Goal: Information Seeking & Learning: Stay updated

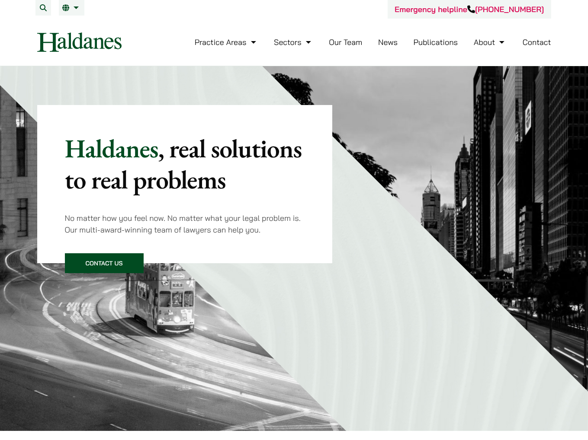
click at [385, 38] on link "News" at bounding box center [387, 42] width 19 height 10
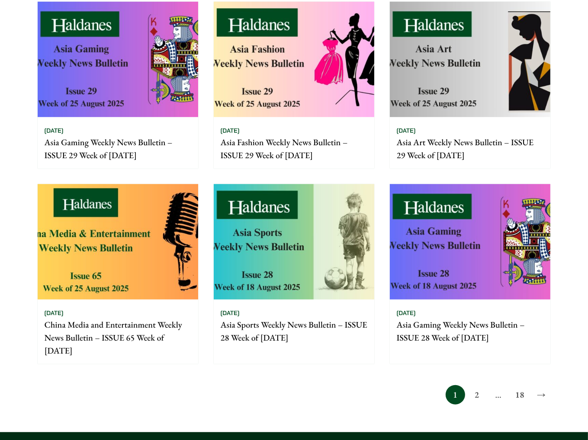
scroll to position [649, 0]
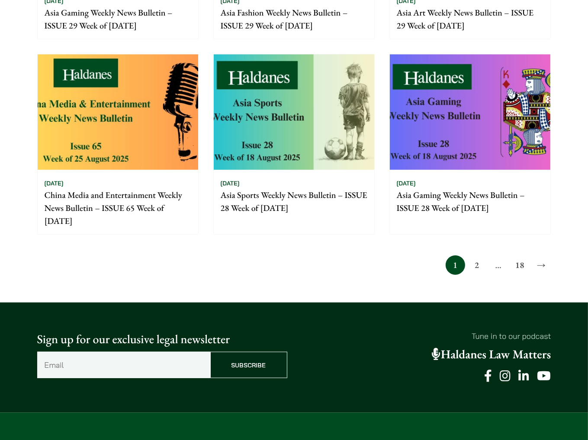
click at [477, 260] on link "2" at bounding box center [476, 265] width 19 height 19
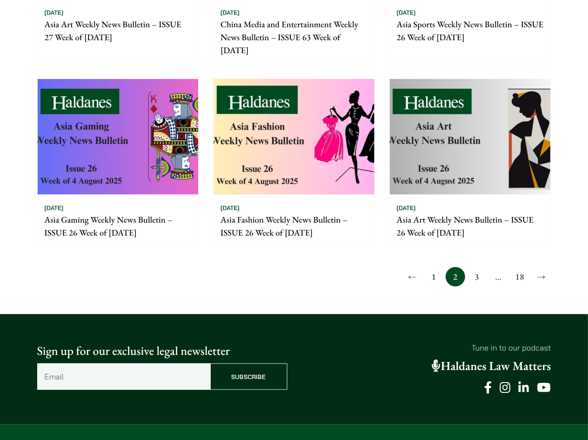
scroll to position [649, 0]
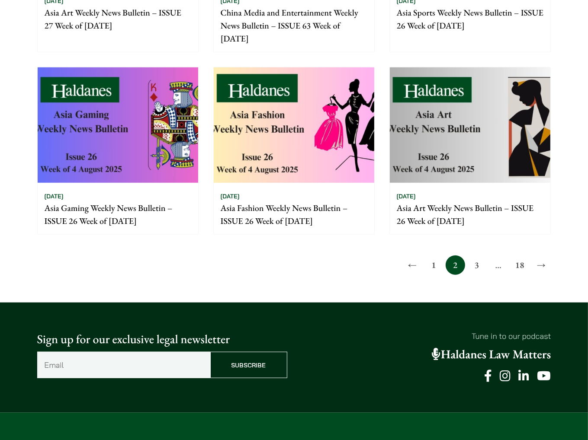
click at [475, 268] on link "3" at bounding box center [476, 265] width 19 height 19
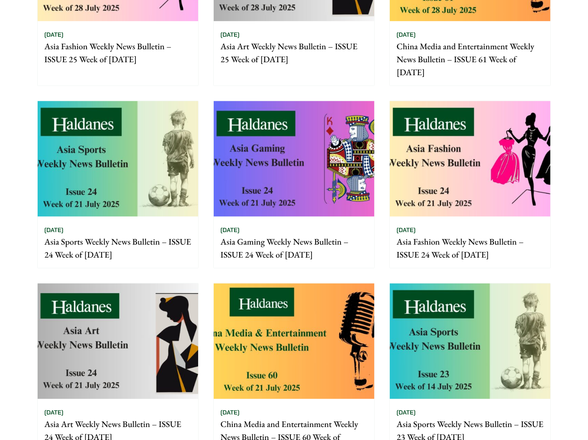
scroll to position [692, 0]
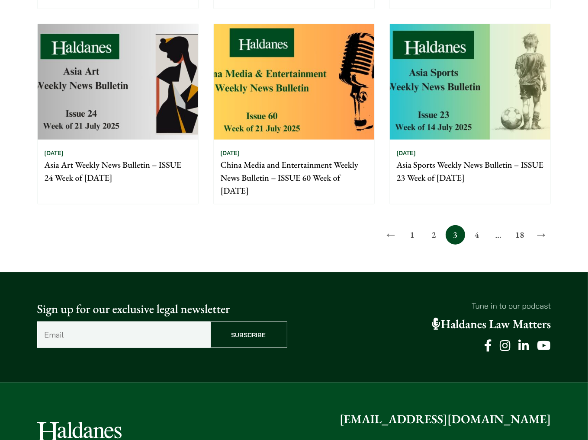
click at [478, 241] on link "4" at bounding box center [476, 234] width 19 height 19
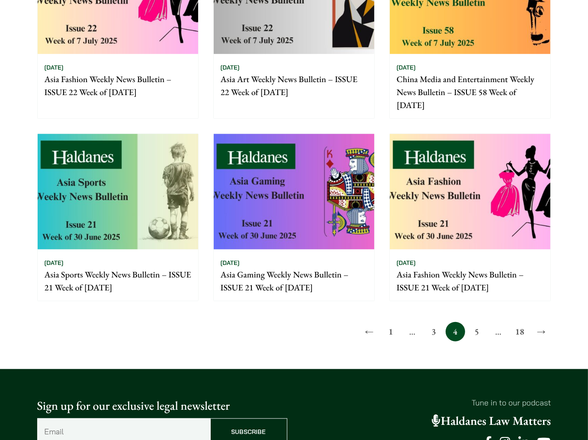
scroll to position [649, 0]
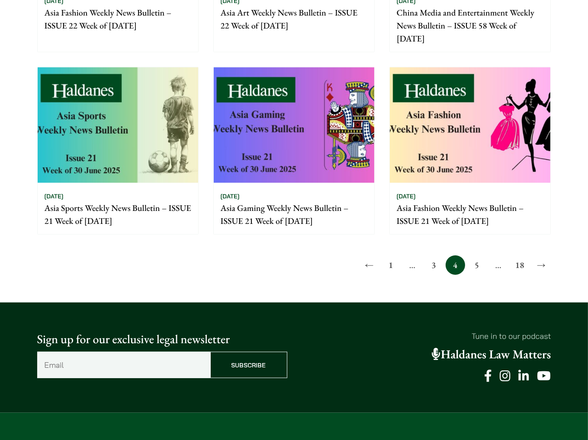
click at [478, 267] on link "5" at bounding box center [476, 265] width 19 height 19
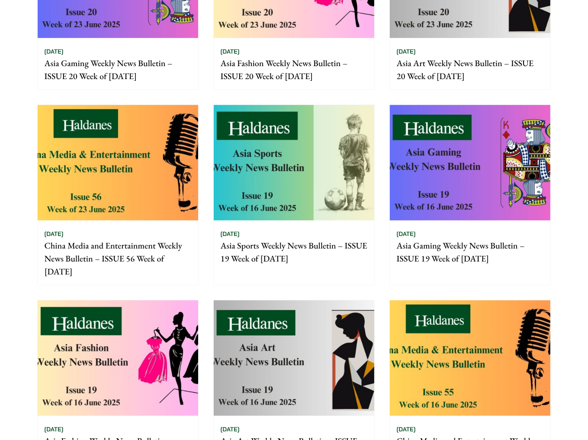
scroll to position [519, 0]
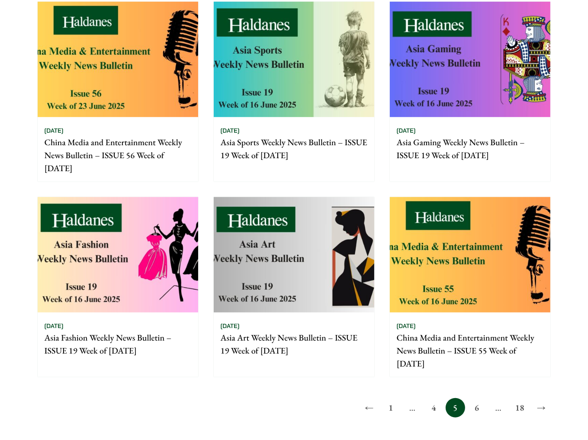
click at [473, 406] on link "6" at bounding box center [476, 407] width 19 height 19
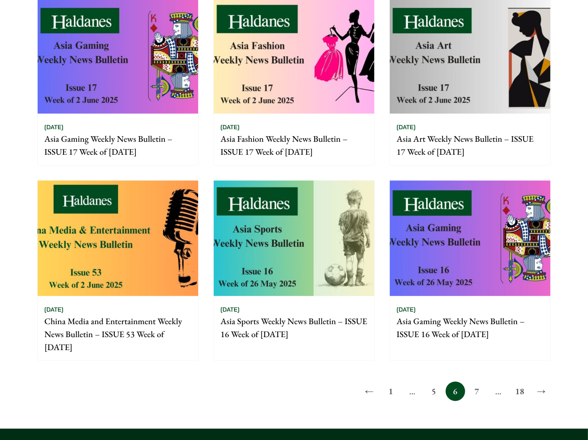
scroll to position [519, 0]
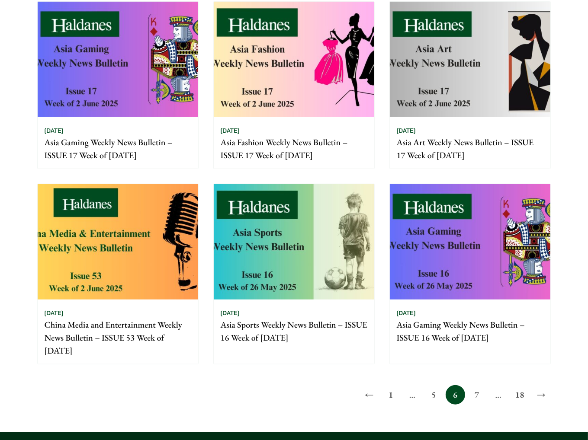
click at [479, 389] on link "7" at bounding box center [476, 394] width 19 height 19
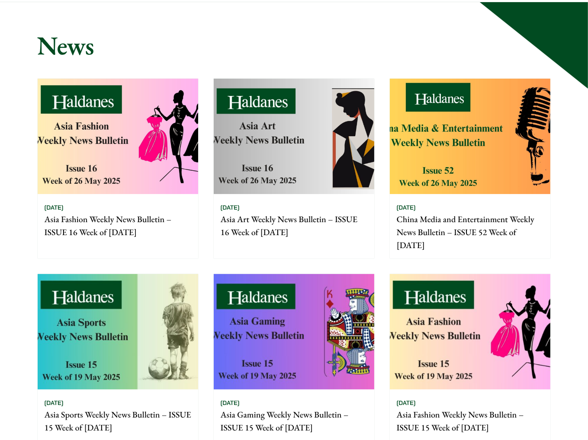
scroll to position [173, 0]
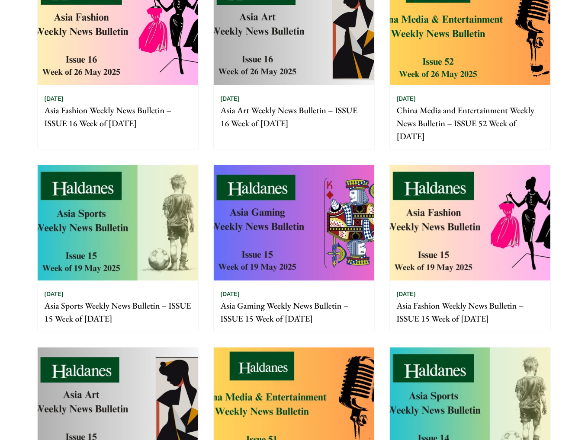
click at [328, 54] on img at bounding box center [294, 28] width 160 height 116
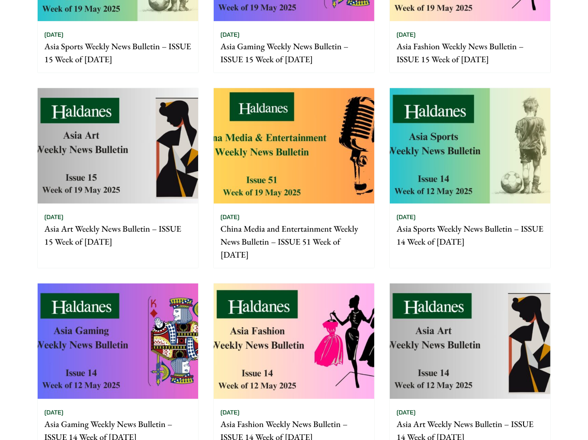
scroll to position [692, 0]
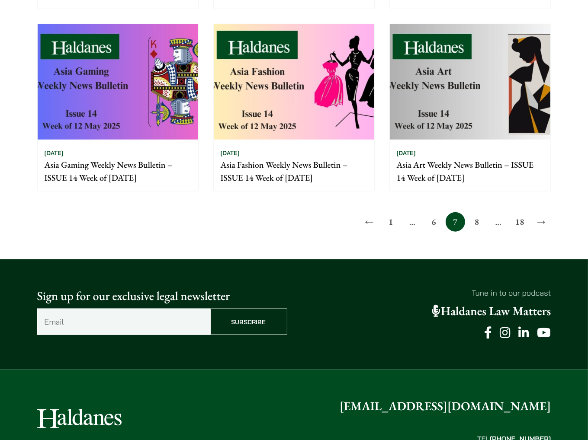
click at [479, 225] on link "8" at bounding box center [476, 221] width 19 height 19
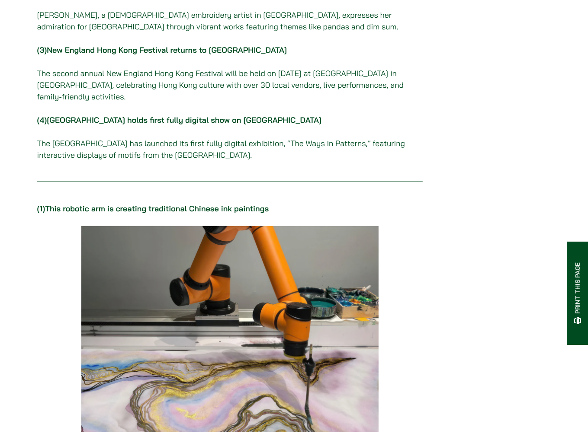
scroll to position [476, 0]
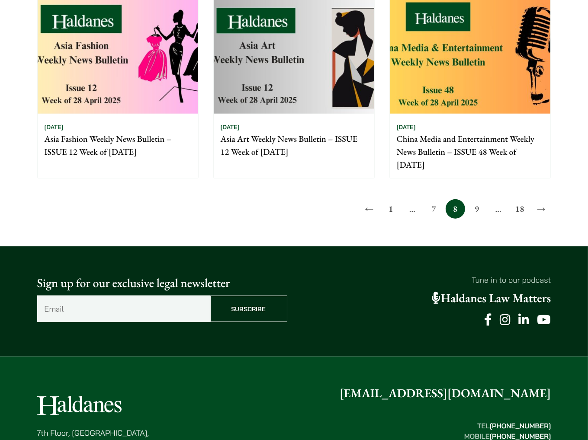
scroll to position [735, 0]
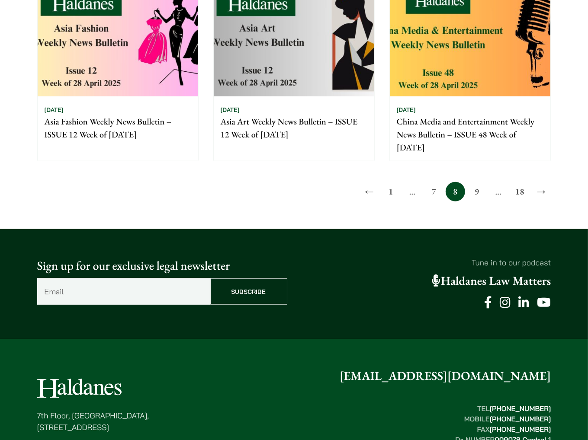
click at [478, 193] on link "9" at bounding box center [476, 191] width 19 height 19
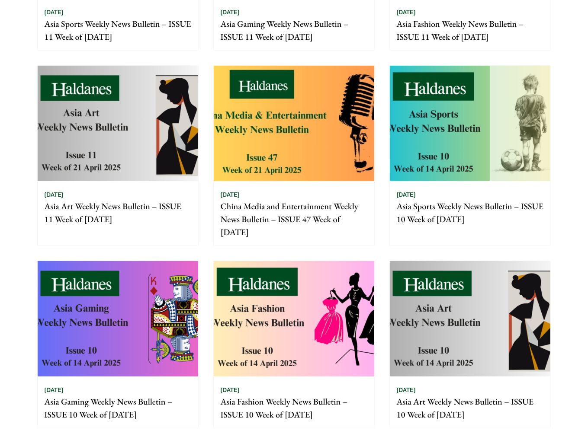
scroll to position [562, 0]
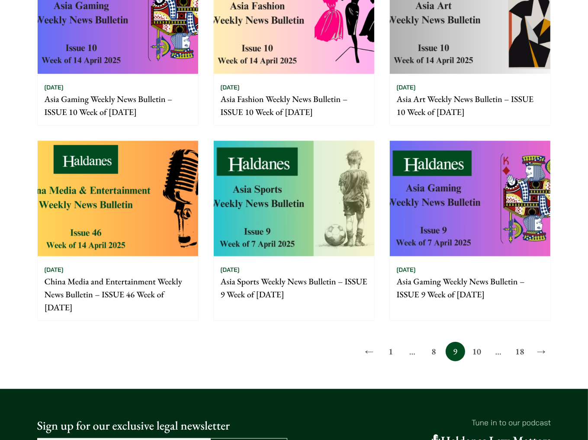
click at [481, 347] on link "10" at bounding box center [476, 351] width 19 height 19
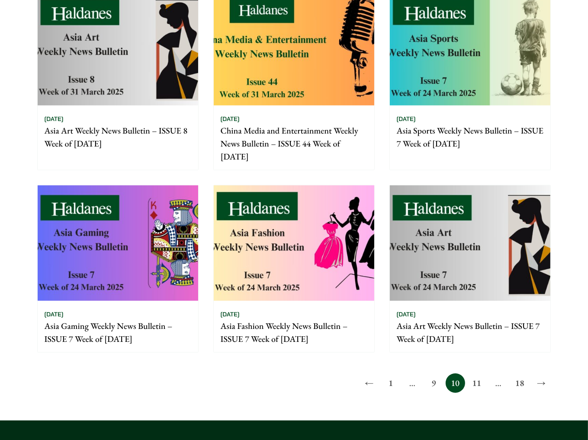
scroll to position [649, 0]
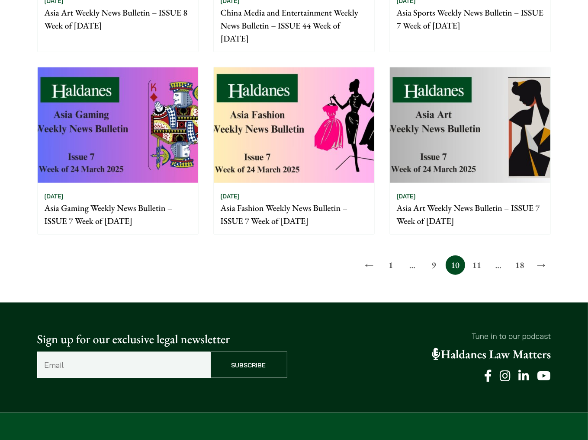
click at [477, 267] on link "11" at bounding box center [476, 265] width 19 height 19
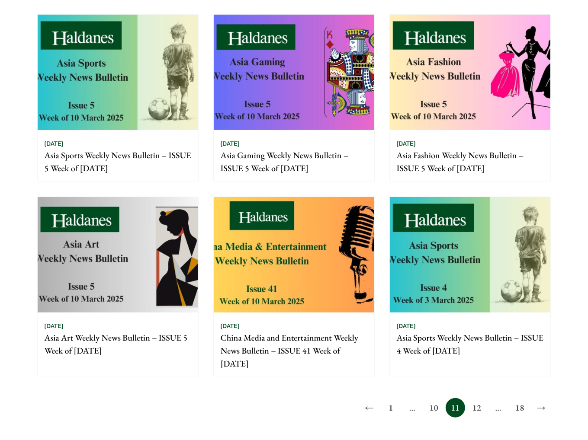
scroll to position [649, 0]
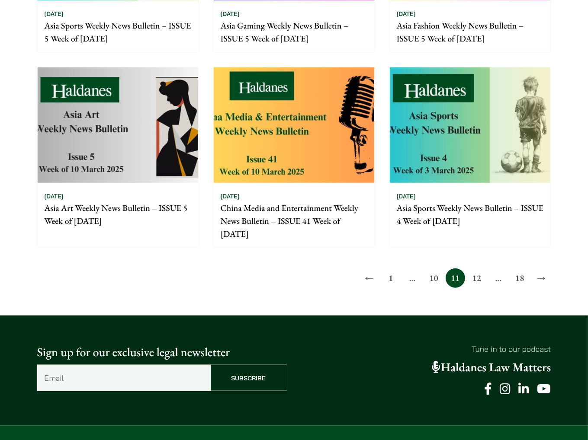
click at [474, 278] on link "12" at bounding box center [476, 278] width 19 height 19
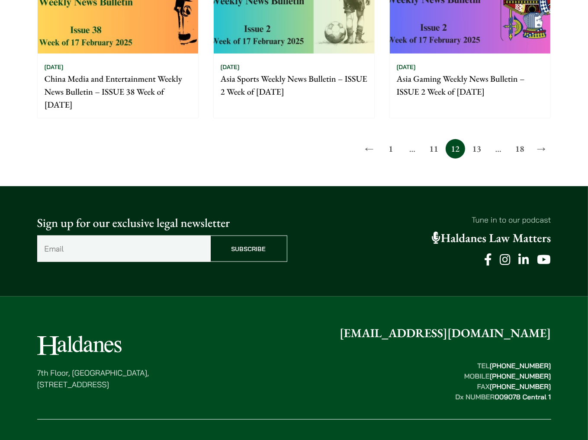
scroll to position [779, 0]
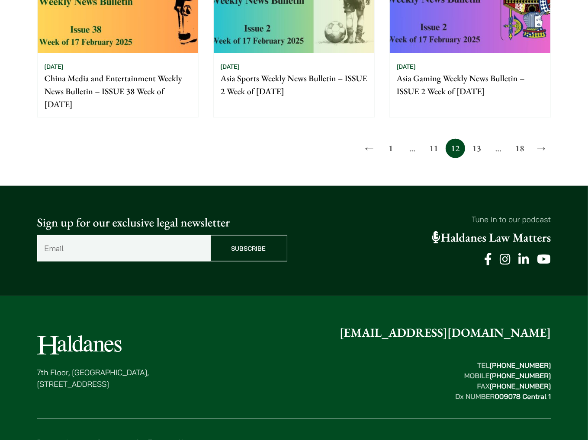
click at [472, 152] on link "13" at bounding box center [476, 148] width 19 height 19
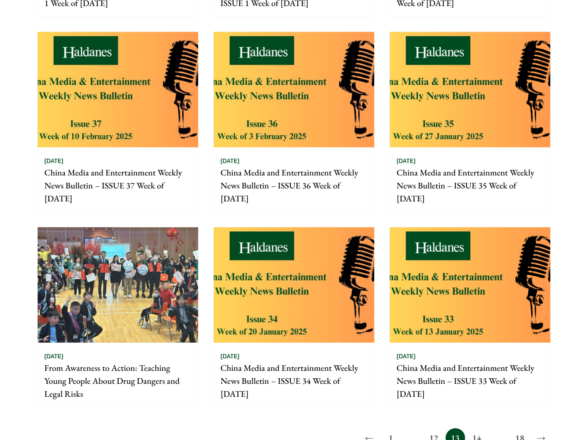
scroll to position [692, 0]
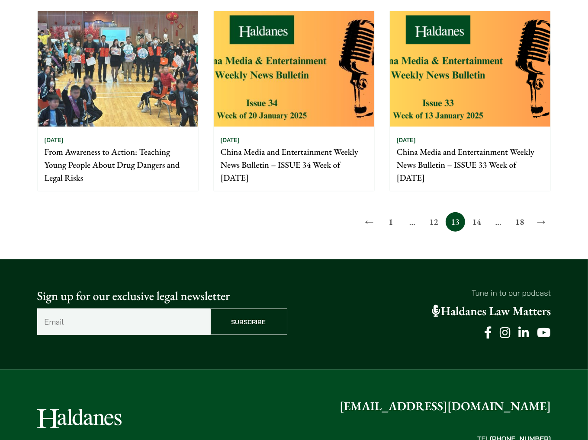
click at [480, 222] on link "14" at bounding box center [476, 221] width 19 height 19
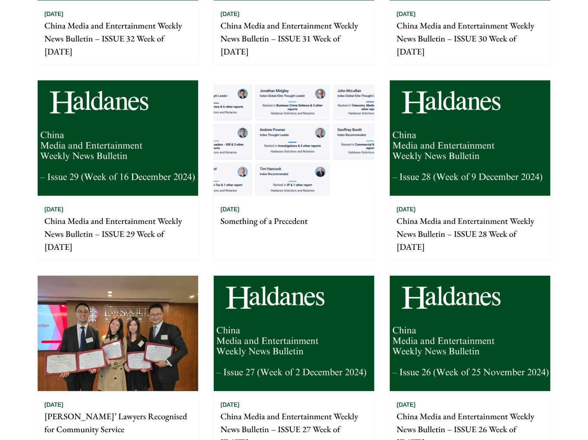
scroll to position [260, 0]
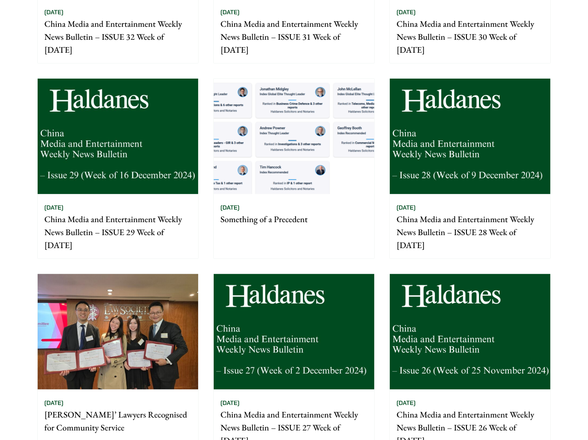
click at [298, 178] on img at bounding box center [294, 137] width 160 height 116
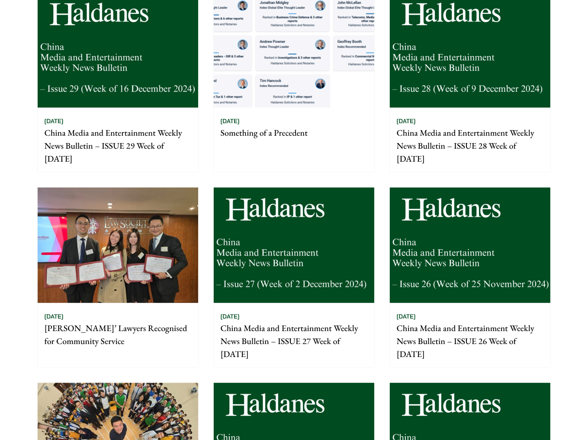
scroll to position [433, 0]
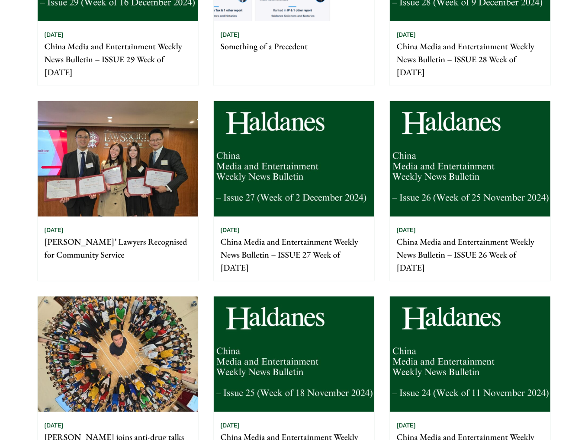
click at [164, 180] on img at bounding box center [118, 159] width 160 height 116
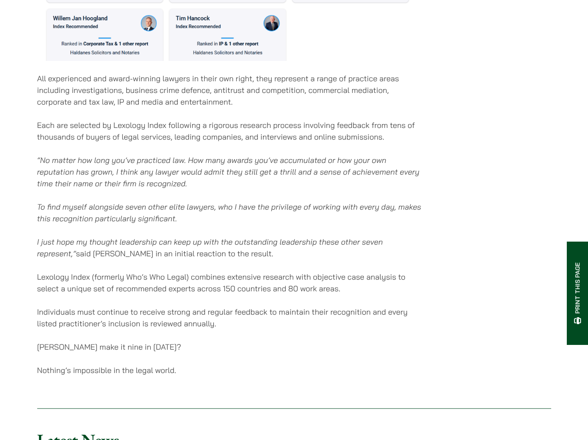
scroll to position [476, 0]
